Goal: Task Accomplishment & Management: Use online tool/utility

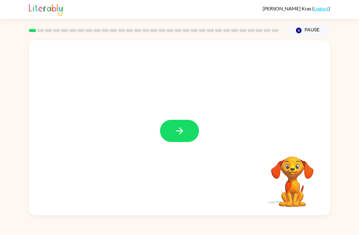
click at [181, 141] on button "button" at bounding box center [179, 131] width 39 height 22
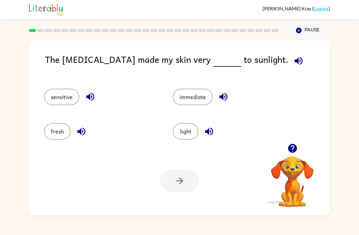
click at [55, 96] on button "sensitive" at bounding box center [61, 97] width 35 height 16
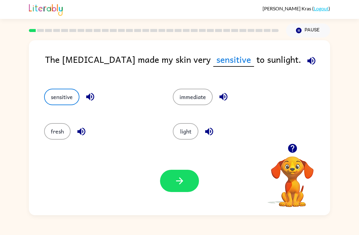
click at [181, 183] on icon "button" at bounding box center [179, 180] width 11 height 11
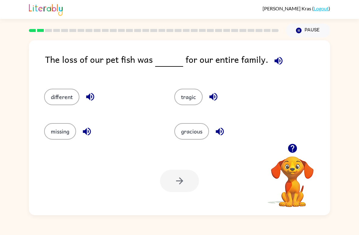
click at [185, 99] on button "tragic" at bounding box center [188, 97] width 28 height 16
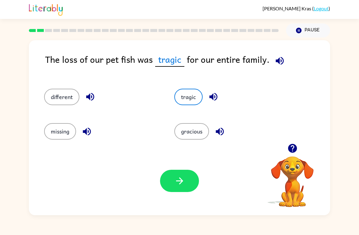
click at [70, 96] on button "different" at bounding box center [61, 97] width 35 height 16
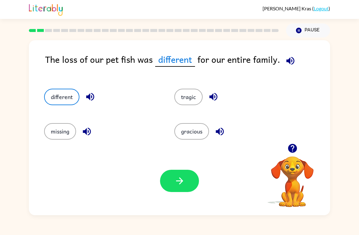
click at [195, 101] on button "tragic" at bounding box center [188, 97] width 28 height 16
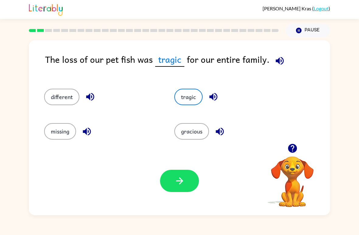
click at [175, 185] on icon "button" at bounding box center [179, 180] width 11 height 11
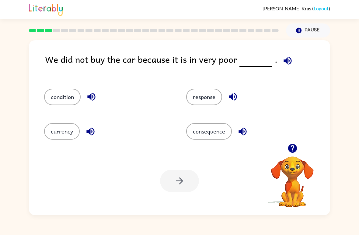
click at [194, 96] on button "response" at bounding box center [204, 97] width 36 height 16
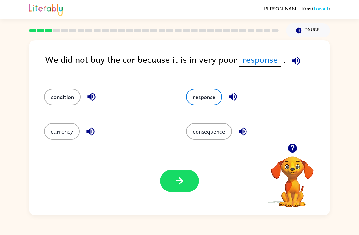
click at [177, 182] on icon "button" at bounding box center [179, 180] width 11 height 11
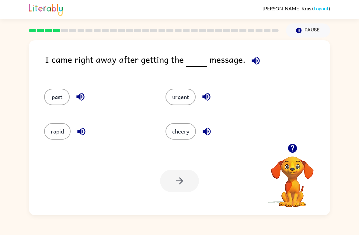
click at [180, 105] on button "urgent" at bounding box center [181, 97] width 30 height 16
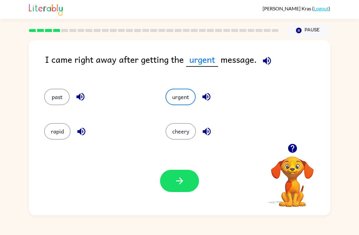
click at [181, 192] on button "button" at bounding box center [179, 181] width 39 height 22
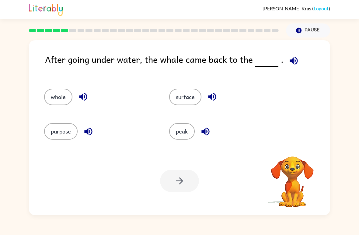
click at [293, 63] on icon "button" at bounding box center [294, 60] width 11 height 11
click at [187, 103] on button "surface" at bounding box center [185, 97] width 32 height 16
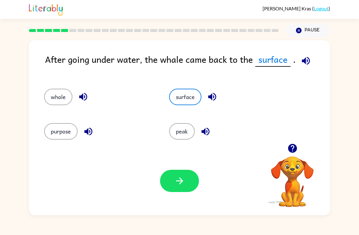
click at [191, 187] on button "button" at bounding box center [179, 181] width 39 height 22
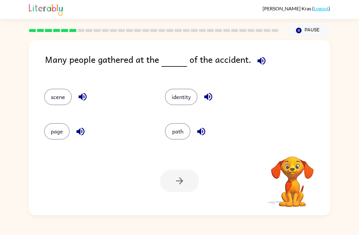
click at [258, 60] on icon "button" at bounding box center [262, 61] width 8 height 8
click at [168, 101] on button "identity" at bounding box center [181, 97] width 33 height 16
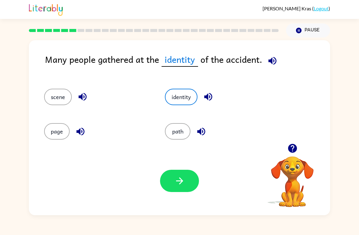
click at [183, 175] on button "button" at bounding box center [179, 181] width 39 height 22
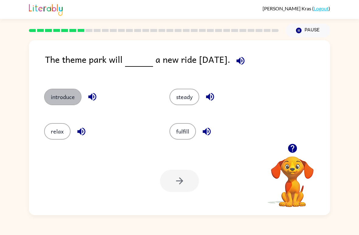
click at [55, 96] on button "introduce" at bounding box center [62, 97] width 37 height 16
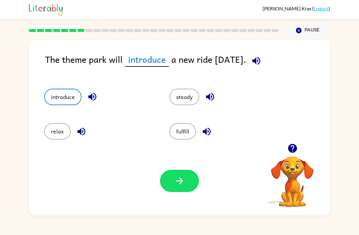
click at [186, 185] on button "button" at bounding box center [179, 181] width 39 height 22
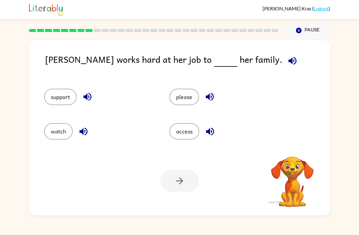
click at [289, 61] on icon "button" at bounding box center [293, 61] width 8 height 8
click at [67, 104] on button "support" at bounding box center [60, 97] width 33 height 16
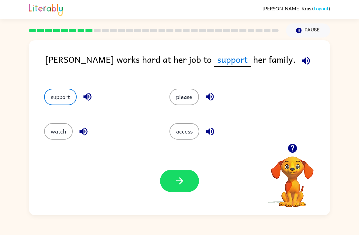
click at [184, 185] on icon "button" at bounding box center [179, 180] width 11 height 11
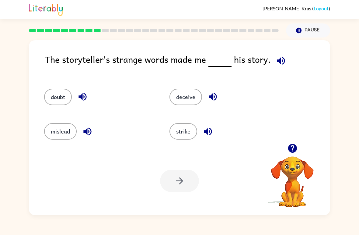
click at [284, 59] on icon "button" at bounding box center [281, 60] width 11 height 11
click at [61, 103] on button "doubt" at bounding box center [58, 97] width 28 height 16
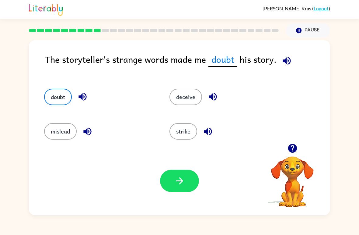
click at [182, 183] on icon "button" at bounding box center [179, 180] width 7 height 7
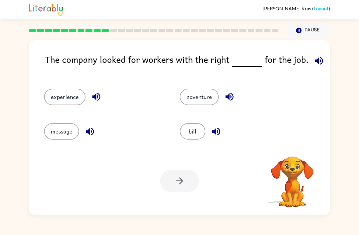
click at [329, 62] on div "The company looked for workers with the right for the job." at bounding box center [187, 64] width 285 height 24
click at [314, 61] on icon "button" at bounding box center [319, 60] width 11 height 11
click at [65, 95] on button "experience" at bounding box center [64, 97] width 41 height 16
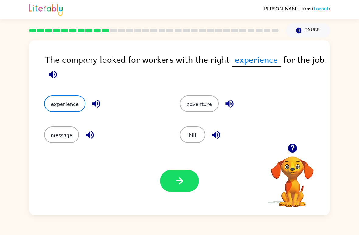
click at [172, 192] on button "button" at bounding box center [179, 181] width 39 height 22
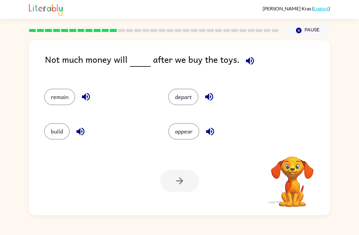
click at [256, 56] on div "Not much money will after we buy the toys." at bounding box center [187, 64] width 285 height 24
click at [246, 61] on icon "button" at bounding box center [250, 61] width 8 height 8
click at [52, 100] on button "remain" at bounding box center [59, 97] width 31 height 16
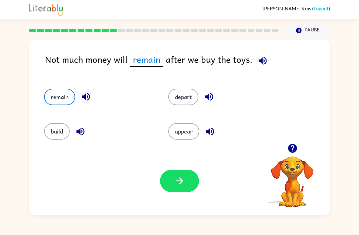
click at [179, 181] on icon "button" at bounding box center [179, 180] width 7 height 7
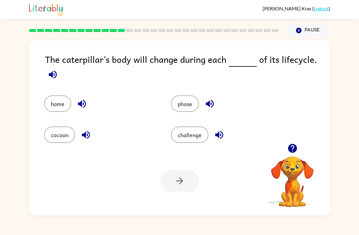
click at [47, 74] on button "button" at bounding box center [53, 75] width 16 height 16
click at [292, 148] on icon "button" at bounding box center [292, 148] width 9 height 9
click at [51, 72] on icon "button" at bounding box center [53, 74] width 11 height 11
click at [183, 111] on button "phase" at bounding box center [185, 103] width 28 height 16
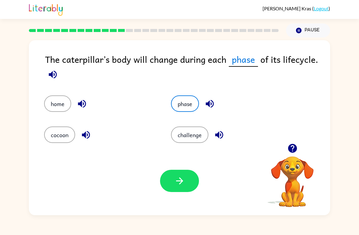
click at [185, 177] on icon "button" at bounding box center [179, 180] width 11 height 11
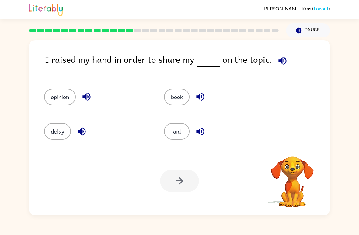
click at [184, 184] on div at bounding box center [179, 181] width 39 height 22
click at [279, 55] on button "button" at bounding box center [283, 61] width 16 height 16
click at [63, 93] on button "opinion" at bounding box center [60, 97] width 32 height 16
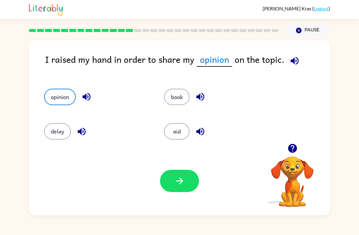
click at [180, 184] on icon "button" at bounding box center [179, 180] width 7 height 7
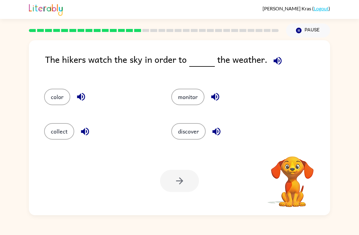
click at [275, 63] on icon "button" at bounding box center [278, 61] width 8 height 8
click at [191, 137] on button "discover" at bounding box center [188, 131] width 34 height 16
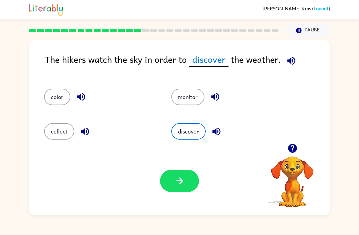
click at [188, 183] on button "button" at bounding box center [179, 181] width 39 height 22
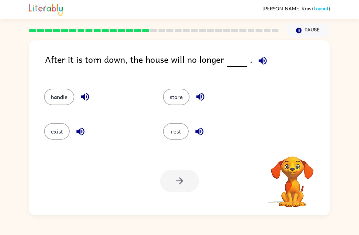
click at [255, 63] on button "button" at bounding box center [263, 61] width 16 height 16
click at [253, 62] on span at bounding box center [262, 59] width 18 height 14
click at [64, 129] on button "exist" at bounding box center [57, 131] width 26 height 16
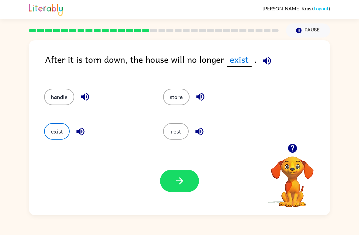
click at [185, 186] on button "button" at bounding box center [179, 181] width 39 height 22
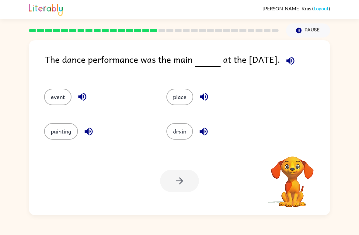
click at [289, 61] on icon "button" at bounding box center [291, 61] width 8 height 8
click at [291, 64] on icon "button" at bounding box center [290, 60] width 11 height 11
click at [61, 93] on button "event" at bounding box center [57, 97] width 27 height 16
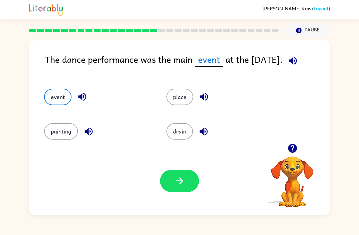
click at [176, 180] on icon "button" at bounding box center [179, 180] width 11 height 11
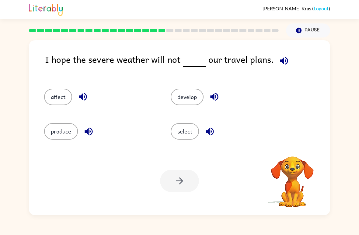
click at [282, 61] on icon "button" at bounding box center [284, 60] width 11 height 11
click at [62, 97] on button "affect" at bounding box center [58, 97] width 28 height 16
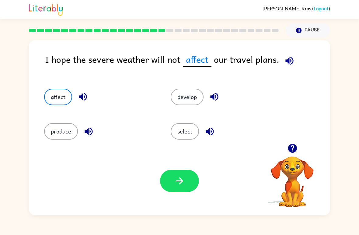
click at [173, 179] on button "button" at bounding box center [179, 181] width 39 height 22
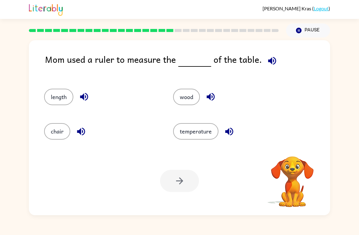
click at [273, 60] on icon "button" at bounding box center [272, 61] width 8 height 8
click at [61, 98] on button "length" at bounding box center [58, 97] width 29 height 16
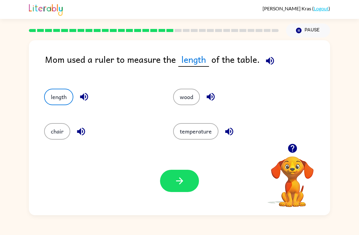
click at [174, 179] on button "button" at bounding box center [179, 181] width 39 height 22
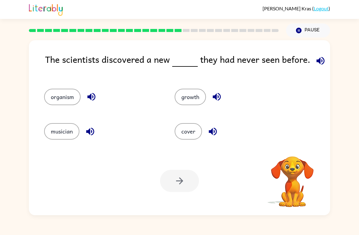
click at [319, 56] on icon "button" at bounding box center [321, 60] width 11 height 11
click at [60, 99] on button "organism" at bounding box center [62, 97] width 37 height 16
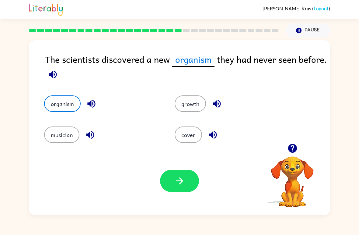
click at [182, 178] on icon "button" at bounding box center [179, 180] width 11 height 11
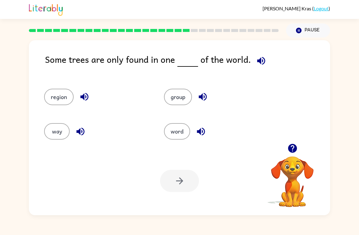
click at [261, 67] on button "button" at bounding box center [262, 61] width 16 height 16
click at [61, 97] on button "region" at bounding box center [59, 97] width 30 height 16
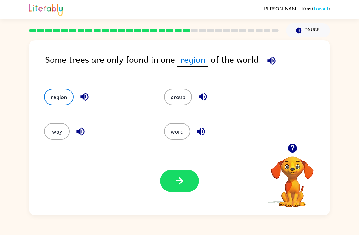
click at [181, 182] on icon "button" at bounding box center [179, 180] width 7 height 7
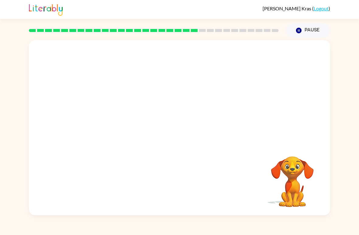
click at [306, 37] on button "Pause Pause" at bounding box center [308, 30] width 44 height 14
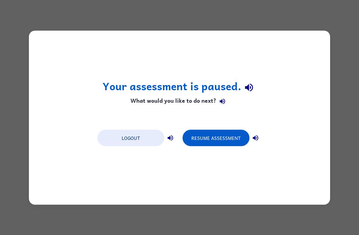
click at [228, 138] on button "Resume Assessment" at bounding box center [216, 137] width 67 height 16
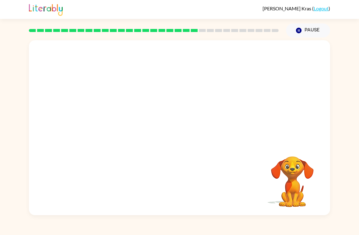
click at [128, 117] on video "Your browser must support playing .mp4 files to use Literably. Please try using…" at bounding box center [179, 91] width 301 height 103
click at [180, 139] on div at bounding box center [179, 131] width 39 height 22
click at [188, 133] on button "button" at bounding box center [179, 131] width 39 height 22
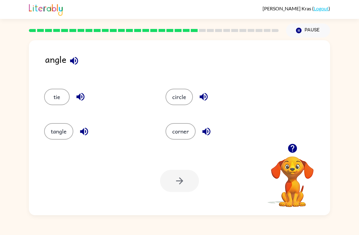
click at [187, 131] on button "corner" at bounding box center [181, 131] width 30 height 16
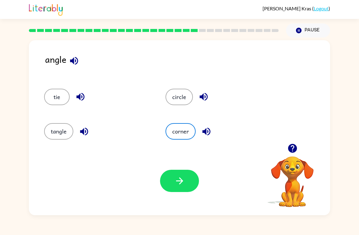
click at [176, 186] on button "button" at bounding box center [179, 181] width 39 height 22
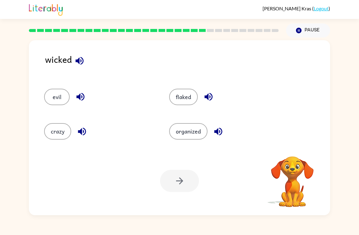
click at [51, 97] on button "evil" at bounding box center [57, 97] width 26 height 16
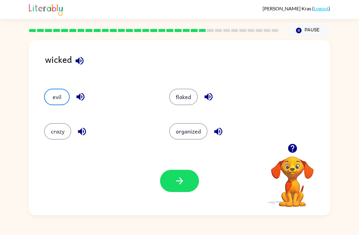
click at [187, 179] on button "button" at bounding box center [179, 181] width 39 height 22
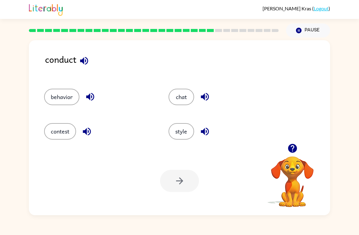
click at [85, 57] on icon "button" at bounding box center [84, 60] width 11 height 11
click at [87, 63] on icon "button" at bounding box center [84, 60] width 11 height 11
click at [91, 102] on icon "button" at bounding box center [90, 96] width 11 height 11
click at [65, 93] on button "behavior" at bounding box center [61, 97] width 35 height 16
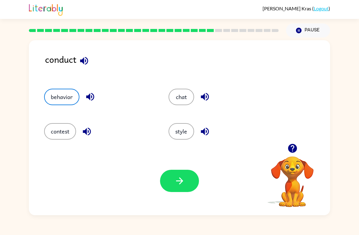
click at [173, 178] on button "button" at bounding box center [179, 181] width 39 height 22
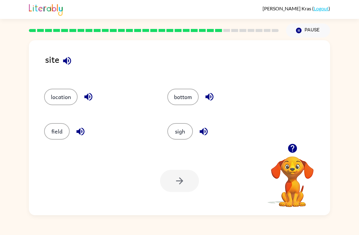
click at [65, 99] on button "location" at bounding box center [60, 97] width 33 height 16
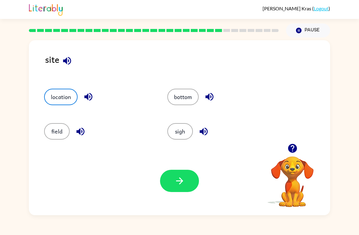
click at [180, 184] on icon "button" at bounding box center [179, 180] width 11 height 11
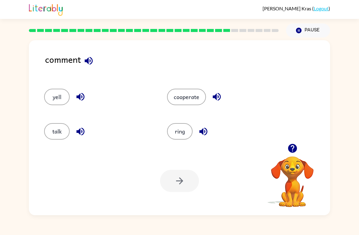
click at [57, 133] on button "talk" at bounding box center [57, 131] width 26 height 16
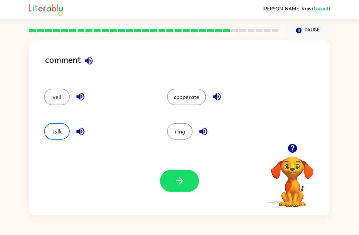
click at [174, 176] on icon "button" at bounding box center [179, 180] width 11 height 11
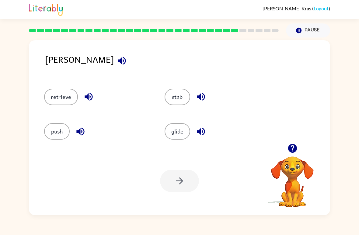
click at [62, 93] on button "retrieve" at bounding box center [61, 97] width 34 height 16
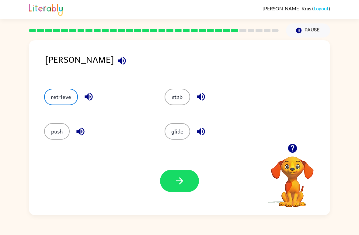
click at [92, 96] on icon "button" at bounding box center [89, 97] width 8 height 8
click at [50, 132] on button "push" at bounding box center [57, 131] width 26 height 16
click at [79, 127] on icon "button" at bounding box center [80, 131] width 11 height 11
click at [196, 97] on icon "button" at bounding box center [201, 96] width 11 height 11
click at [183, 182] on icon "button" at bounding box center [179, 180] width 11 height 11
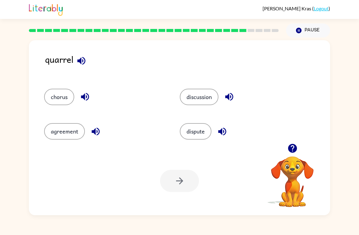
click at [86, 65] on icon "button" at bounding box center [81, 60] width 11 height 11
click at [78, 62] on icon "button" at bounding box center [81, 61] width 8 height 8
click at [65, 97] on button "chorus" at bounding box center [59, 97] width 30 height 16
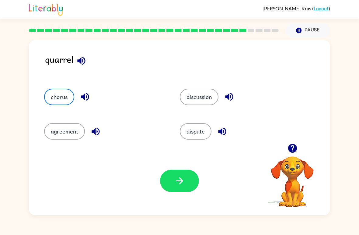
click at [180, 185] on icon "button" at bounding box center [179, 180] width 11 height 11
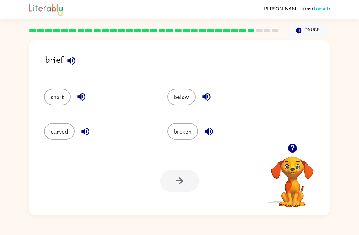
click at [82, 60] on div "brief" at bounding box center [187, 64] width 285 height 24
click at [70, 61] on icon "button" at bounding box center [71, 61] width 8 height 8
click at [65, 101] on button "short" at bounding box center [57, 97] width 26 height 16
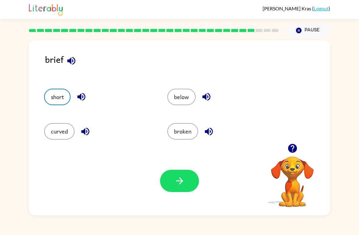
click at [174, 182] on button "button" at bounding box center [179, 181] width 39 height 22
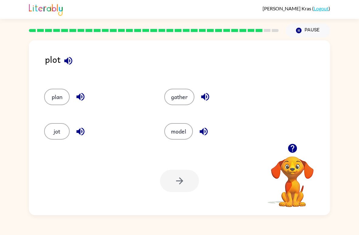
click at [71, 64] on icon "button" at bounding box center [68, 60] width 11 height 11
click at [180, 148] on div "Your browser must support playing .mp4 files to use Literably. Please try using…" at bounding box center [179, 180] width 301 height 69
click at [179, 147] on div "Your browser must support playing .mp4 files to use Literably. Please try using…" at bounding box center [179, 180] width 301 height 69
click at [173, 139] on button "model" at bounding box center [178, 131] width 29 height 16
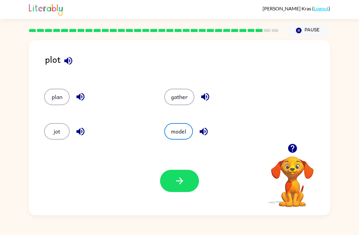
click at [187, 187] on button "button" at bounding box center [179, 181] width 39 height 22
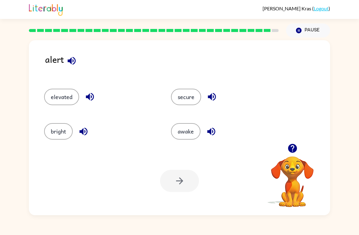
click at [198, 126] on button "awake" at bounding box center [186, 131] width 30 height 16
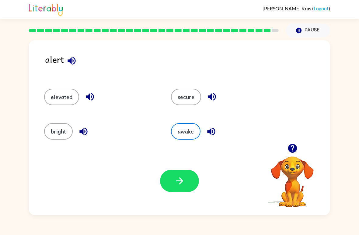
click at [176, 188] on button "button" at bounding box center [179, 181] width 39 height 22
